Goal: Check status

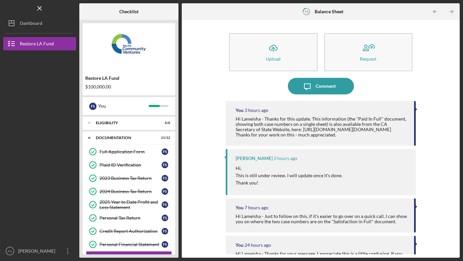
scroll to position [86, 0]
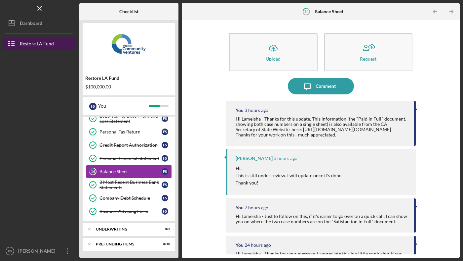
click at [49, 45] on div "Restore LA Fund" at bounding box center [37, 44] width 34 height 15
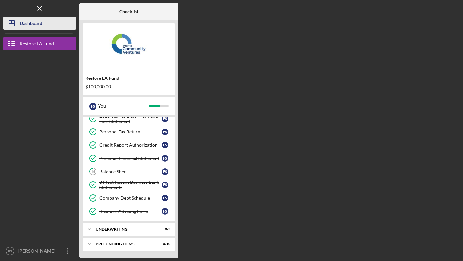
click at [30, 25] on div "Dashboard" at bounding box center [31, 24] width 22 height 15
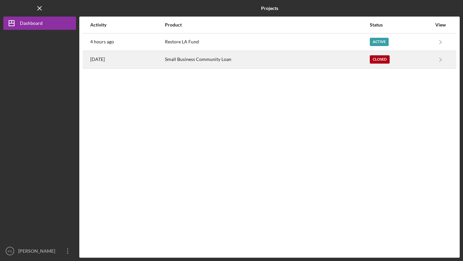
click at [195, 59] on div "Small Business Community Loan" at bounding box center [267, 59] width 204 height 17
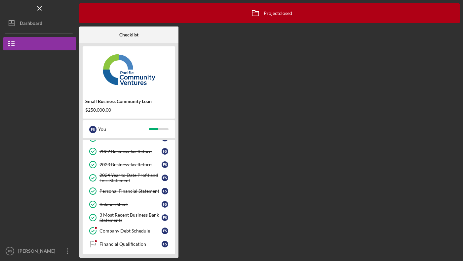
scroll to position [96, 0]
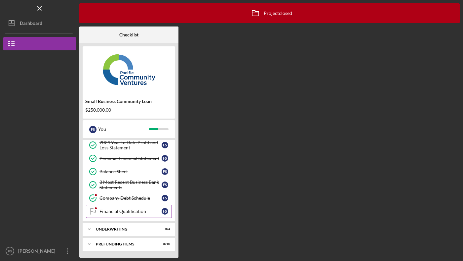
click at [118, 210] on div "Financial Qualification" at bounding box center [131, 210] width 62 height 5
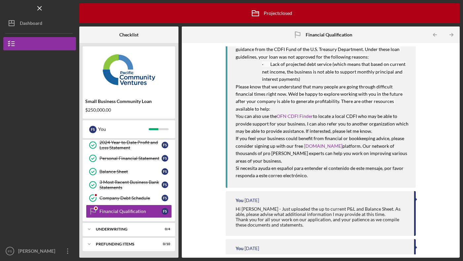
scroll to position [183, 0]
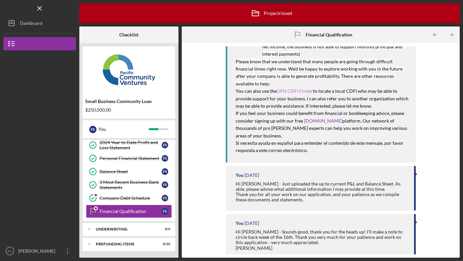
click at [293, 91] on link "OFN CDFI Finder" at bounding box center [295, 91] width 36 height 6
